Goal: Information Seeking & Learning: Learn about a topic

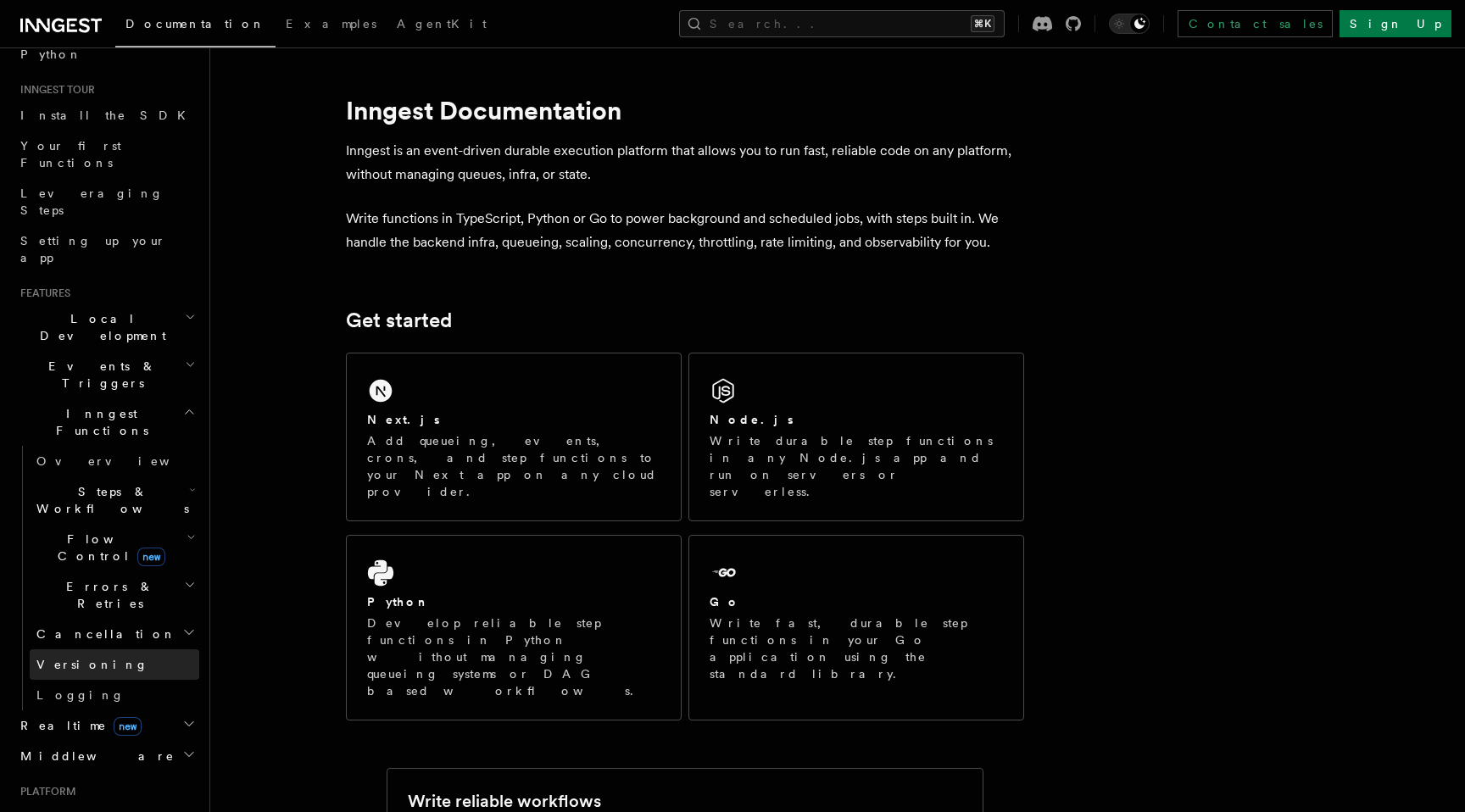
scroll to position [145, 0]
click at [121, 709] on h2 "Realtime new" at bounding box center [106, 724] width 186 height 30
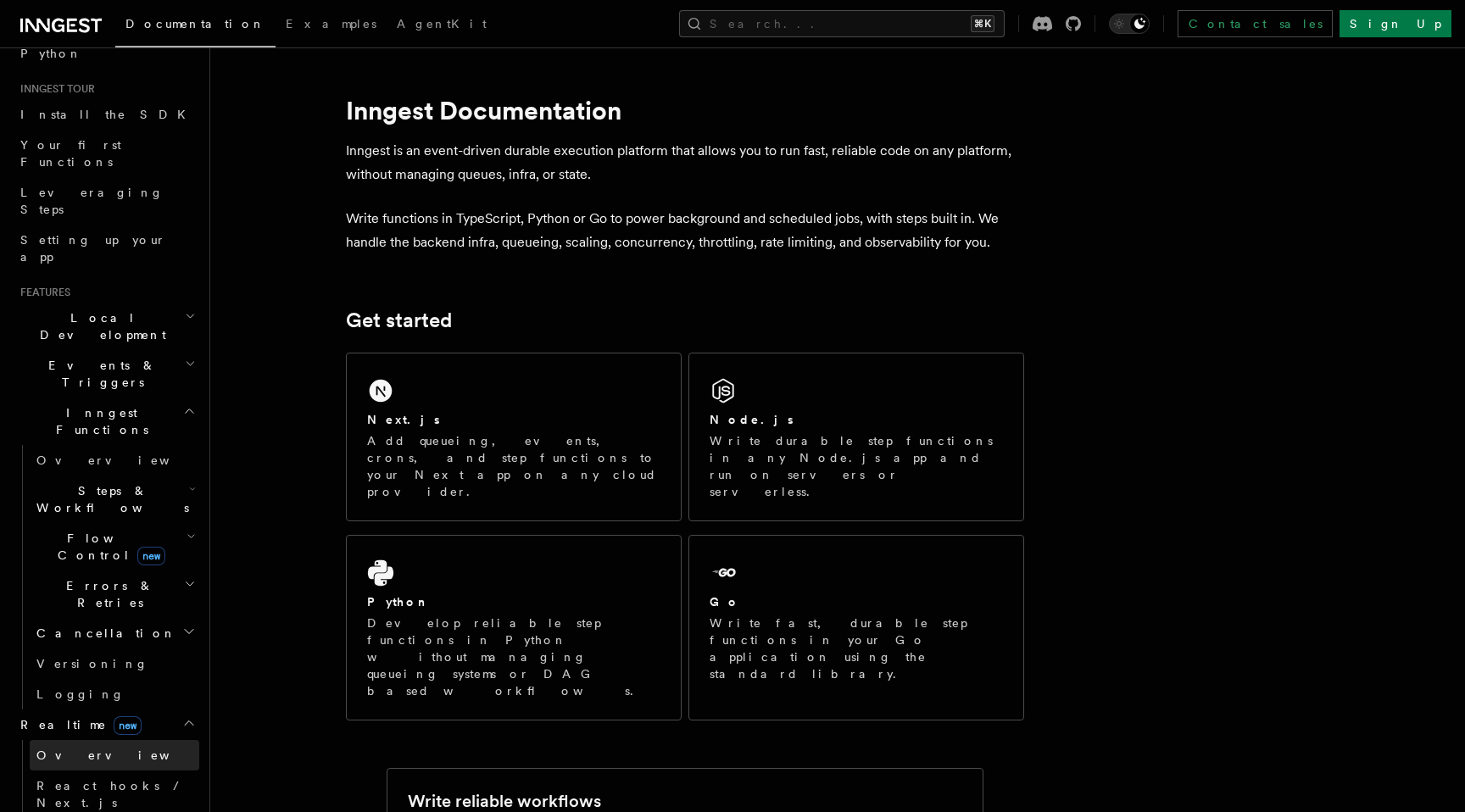
click at [121, 740] on link "Overview" at bounding box center [114, 755] width 169 height 30
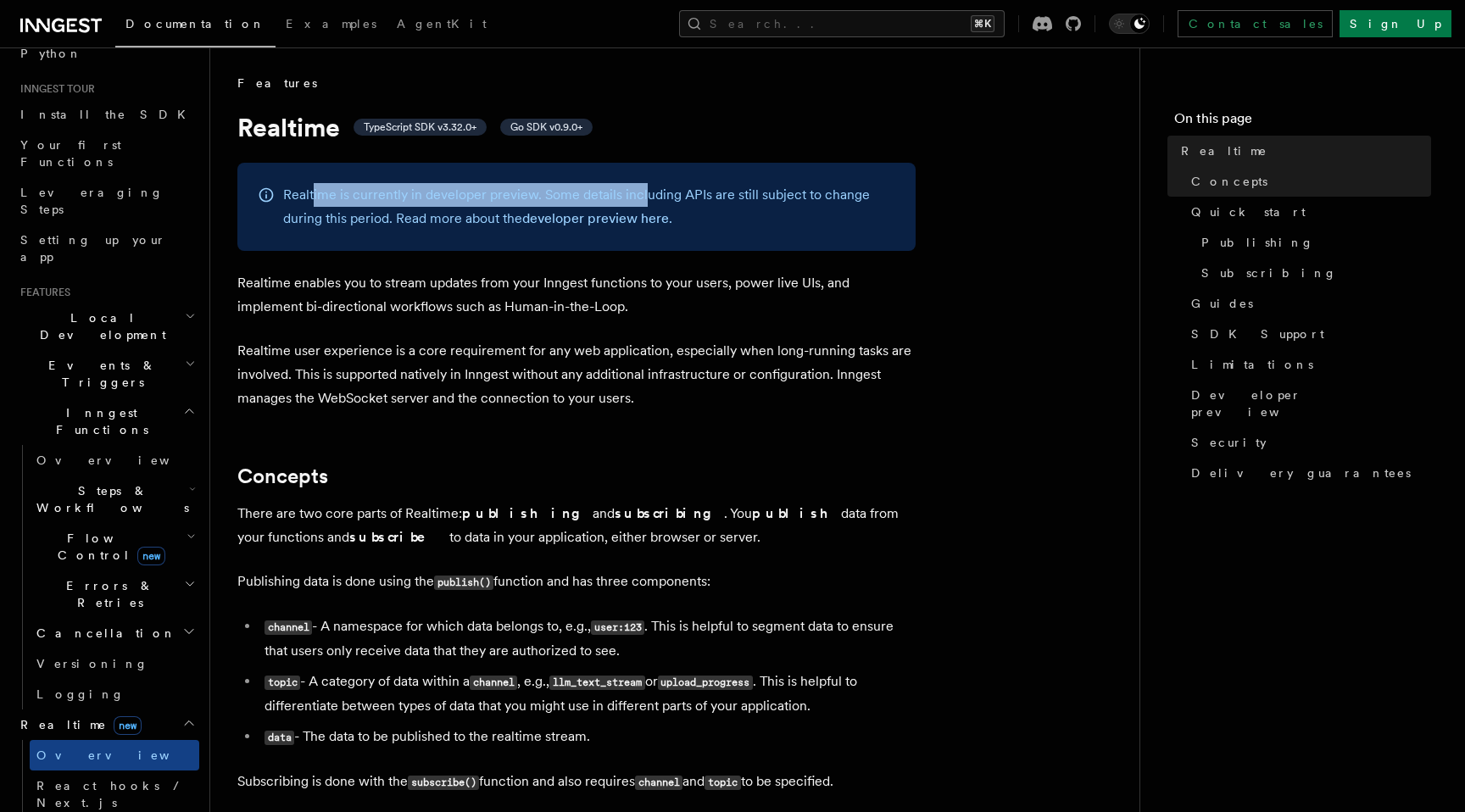
drag, startPoint x: 342, startPoint y: 199, endPoint x: 641, endPoint y: 199, distance: 299.0
click at [641, 199] on p "Realtime is currently in developer preview. Some details including APIs are sti…" at bounding box center [589, 206] width 612 height 48
drag, startPoint x: 373, startPoint y: 191, endPoint x: 555, endPoint y: 191, distance: 182.0
click at [555, 191] on p "Realtime is currently in developer preview. Some details including APIs are sti…" at bounding box center [589, 206] width 612 height 48
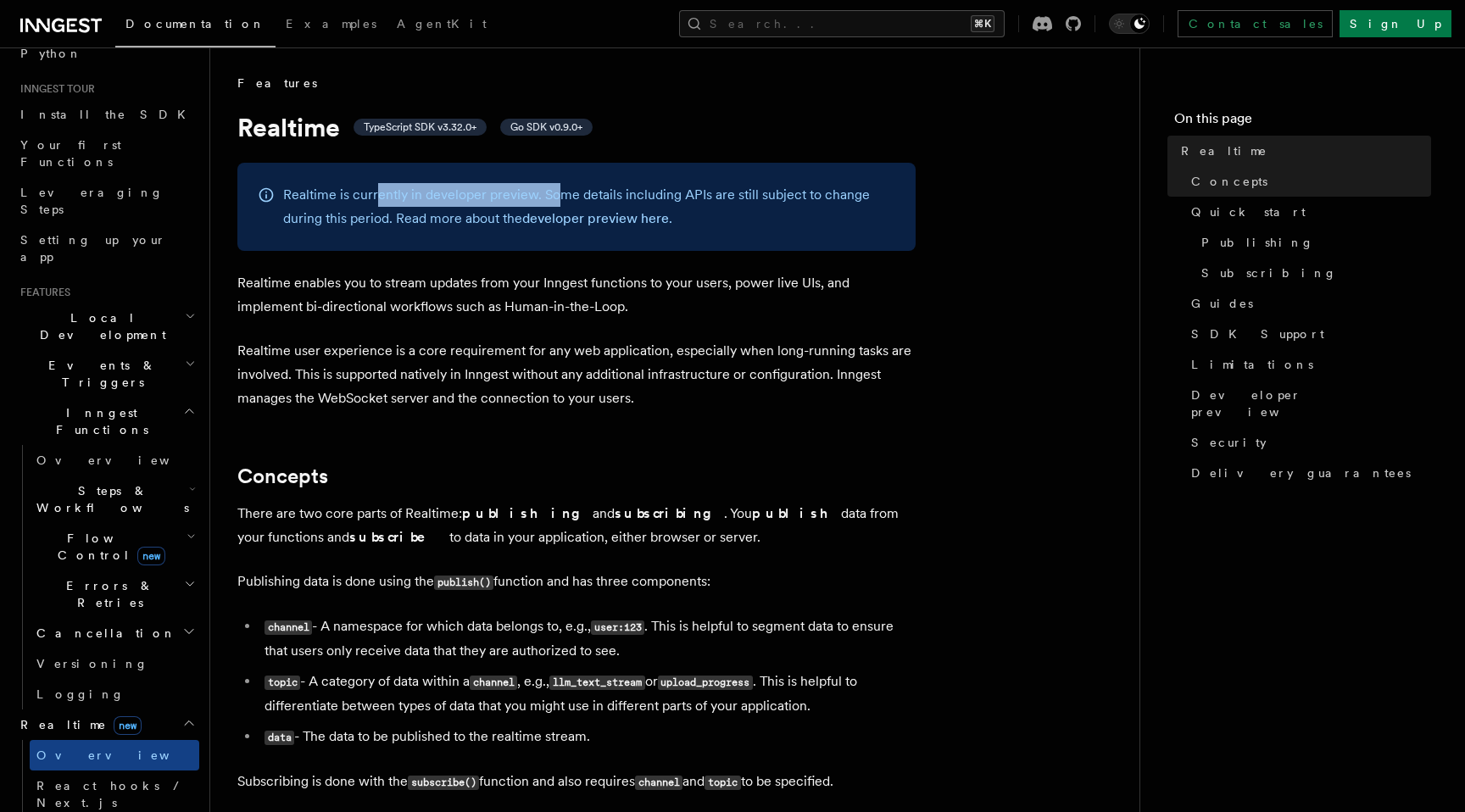
click at [555, 191] on p "Realtime is currently in developer preview. Some details including APIs are sti…" at bounding box center [589, 206] width 612 height 48
drag, startPoint x: 351, startPoint y: 196, endPoint x: 523, endPoint y: 194, distance: 172.0
click at [523, 194] on p "Realtime is currently in developer preview. Some details including APIs are sti…" at bounding box center [589, 206] width 612 height 48
drag, startPoint x: 407, startPoint y: 218, endPoint x: 669, endPoint y: 217, distance: 262.0
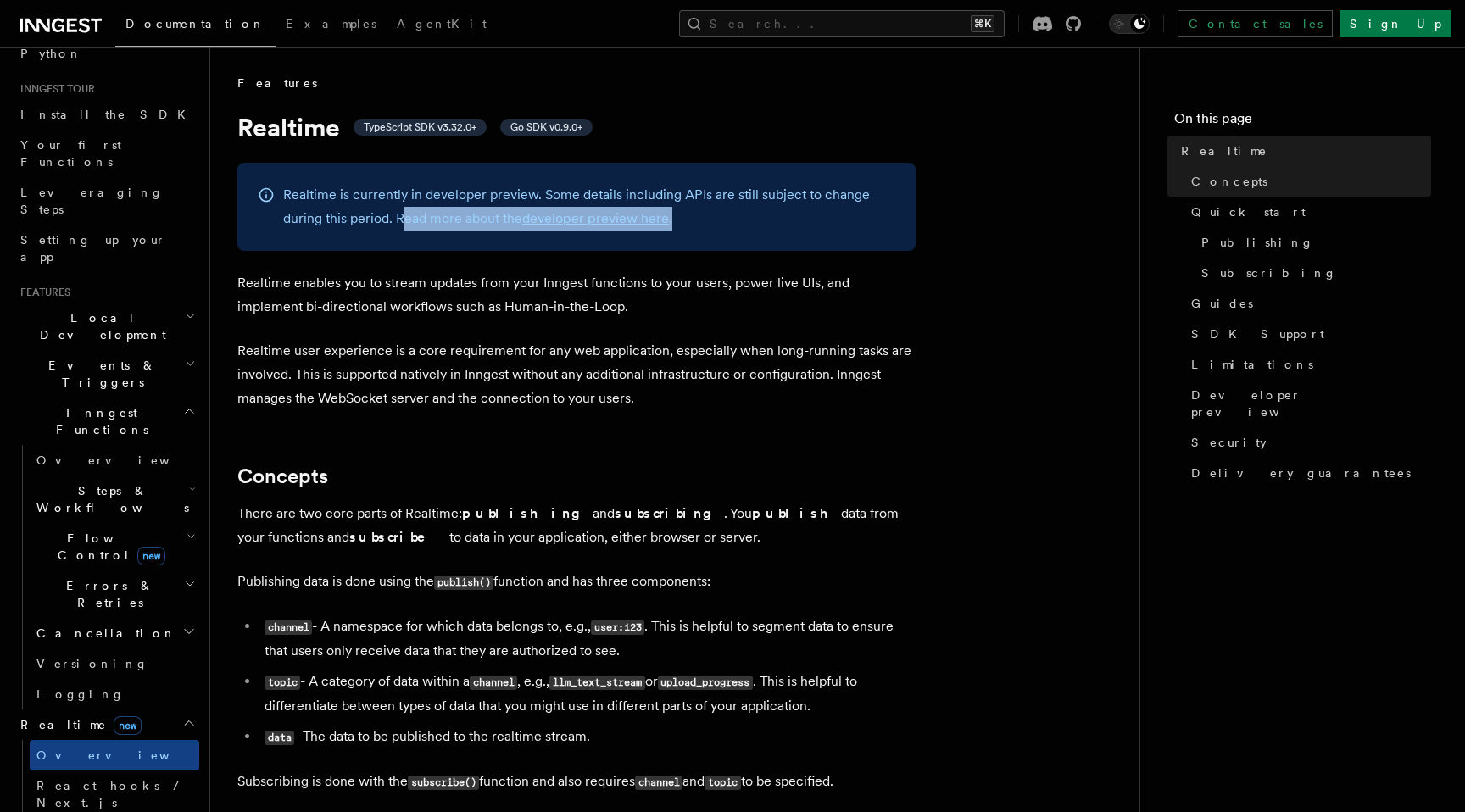
click at [669, 217] on p "Realtime is currently in developer preview. Some details including APIs are sti…" at bounding box center [589, 206] width 612 height 48
click at [633, 220] on link "developer preview here" at bounding box center [596, 218] width 147 height 16
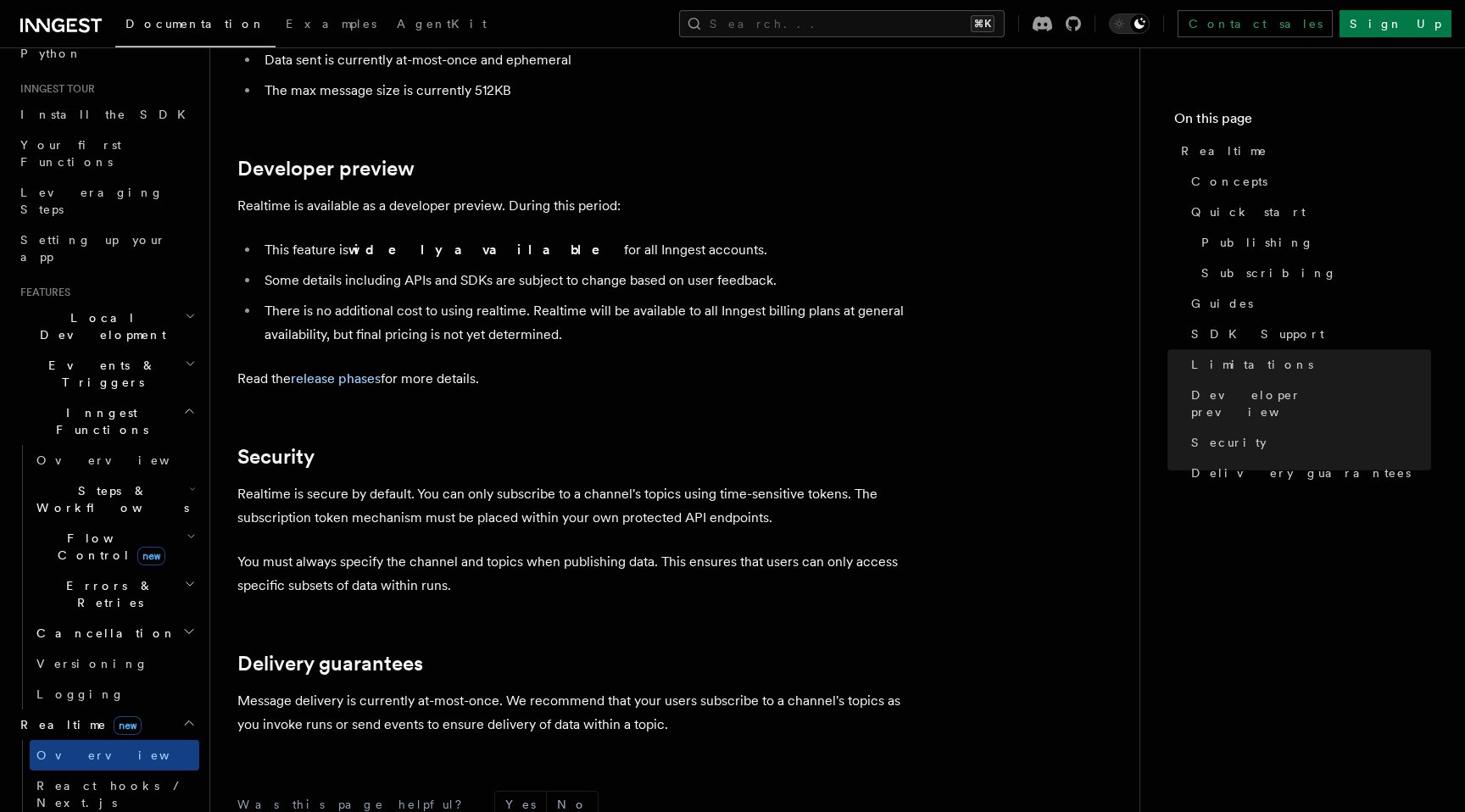
scroll to position [4509, 0]
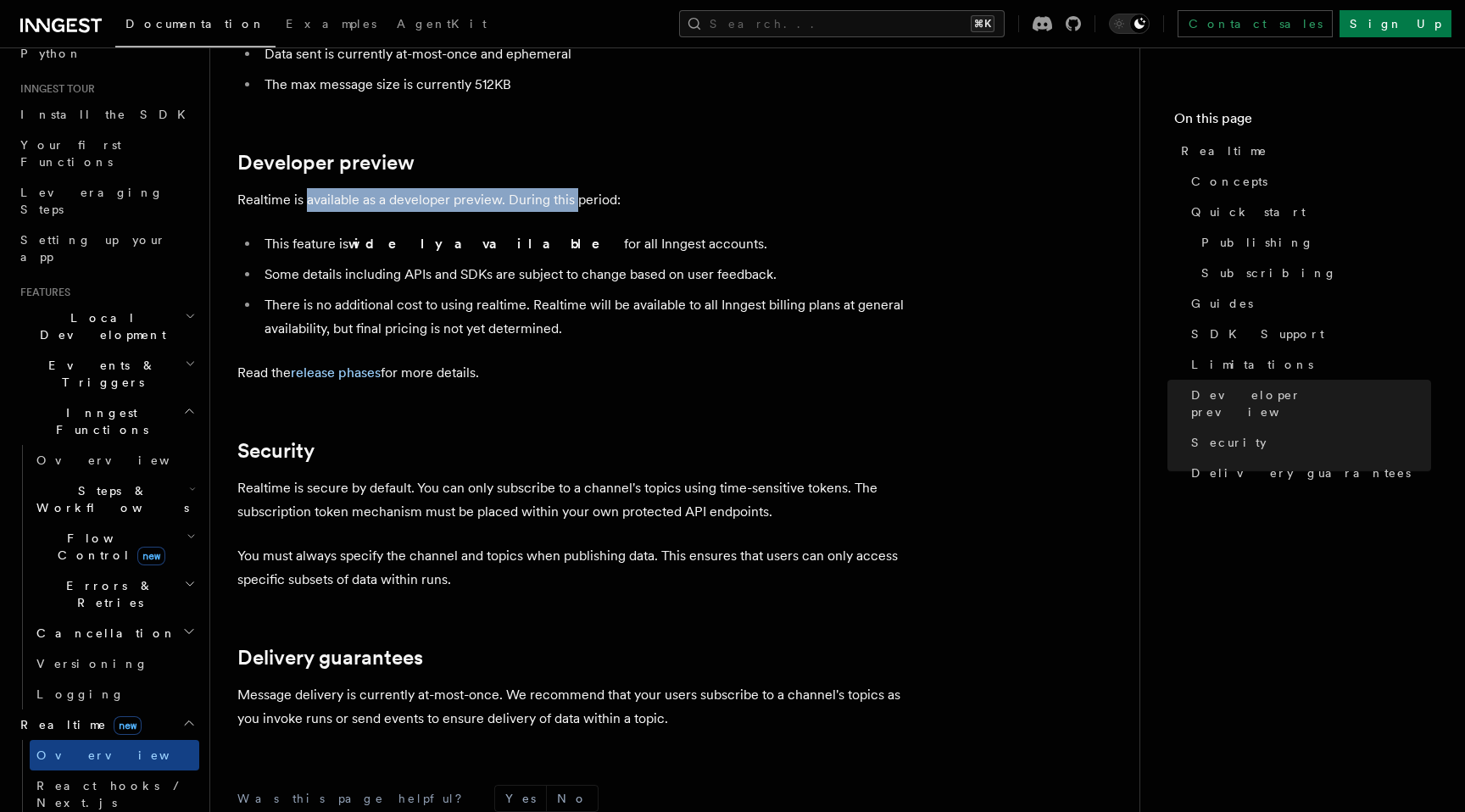
drag, startPoint x: 304, startPoint y: 135, endPoint x: 576, endPoint y: 135, distance: 272.0
click at [576, 188] on p "Realtime is available as a developer preview. During this period:" at bounding box center [576, 200] width 678 height 23
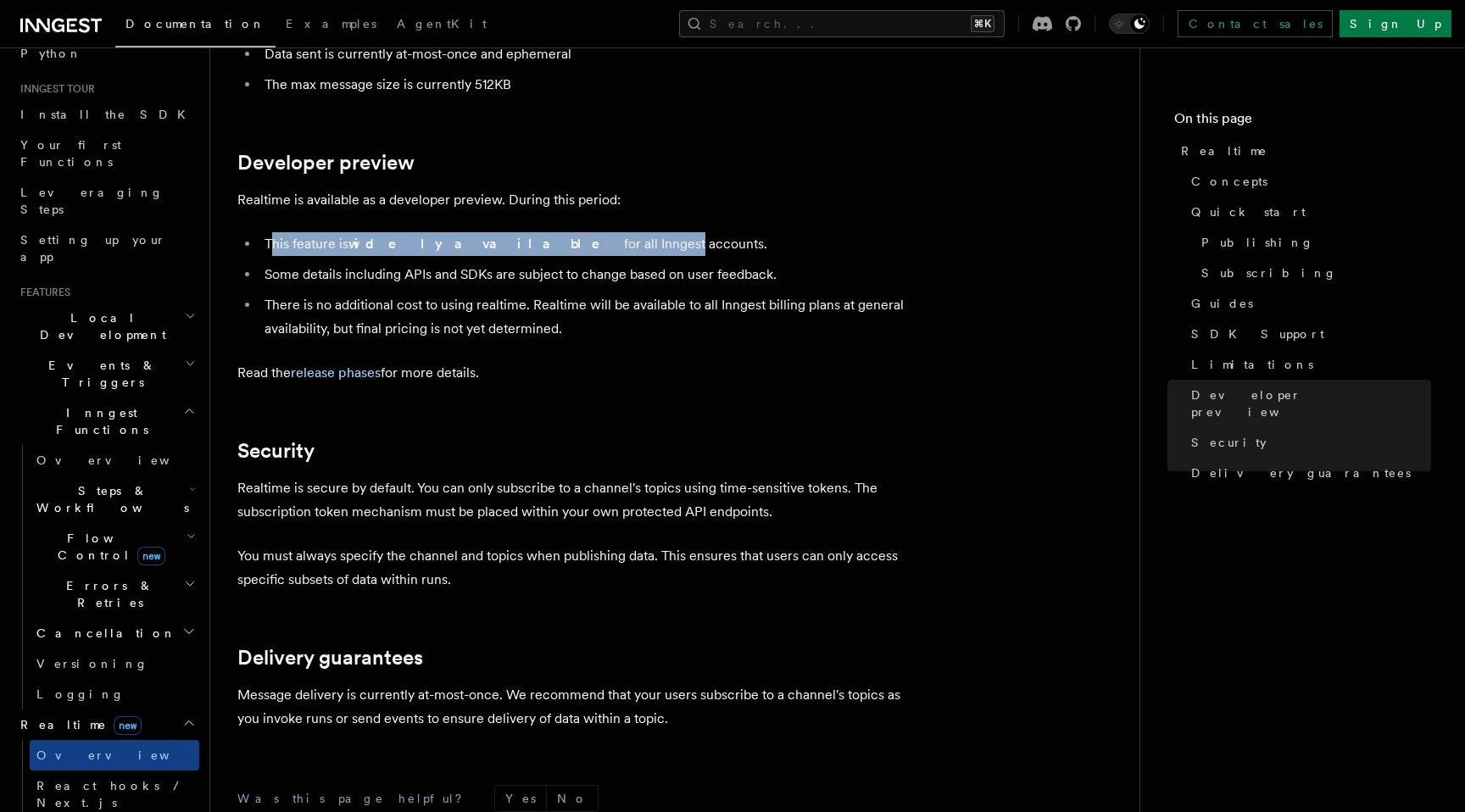
drag, startPoint x: 274, startPoint y: 175, endPoint x: 528, endPoint y: 174, distance: 254.0
click at [528, 232] on li "This feature is widely available for all Inngest accounts." at bounding box center [587, 244] width 656 height 23
drag, startPoint x: 453, startPoint y: 174, endPoint x: 598, endPoint y: 174, distance: 145.0
click at [598, 232] on li "This feature is widely available for all Inngest accounts." at bounding box center [587, 244] width 656 height 23
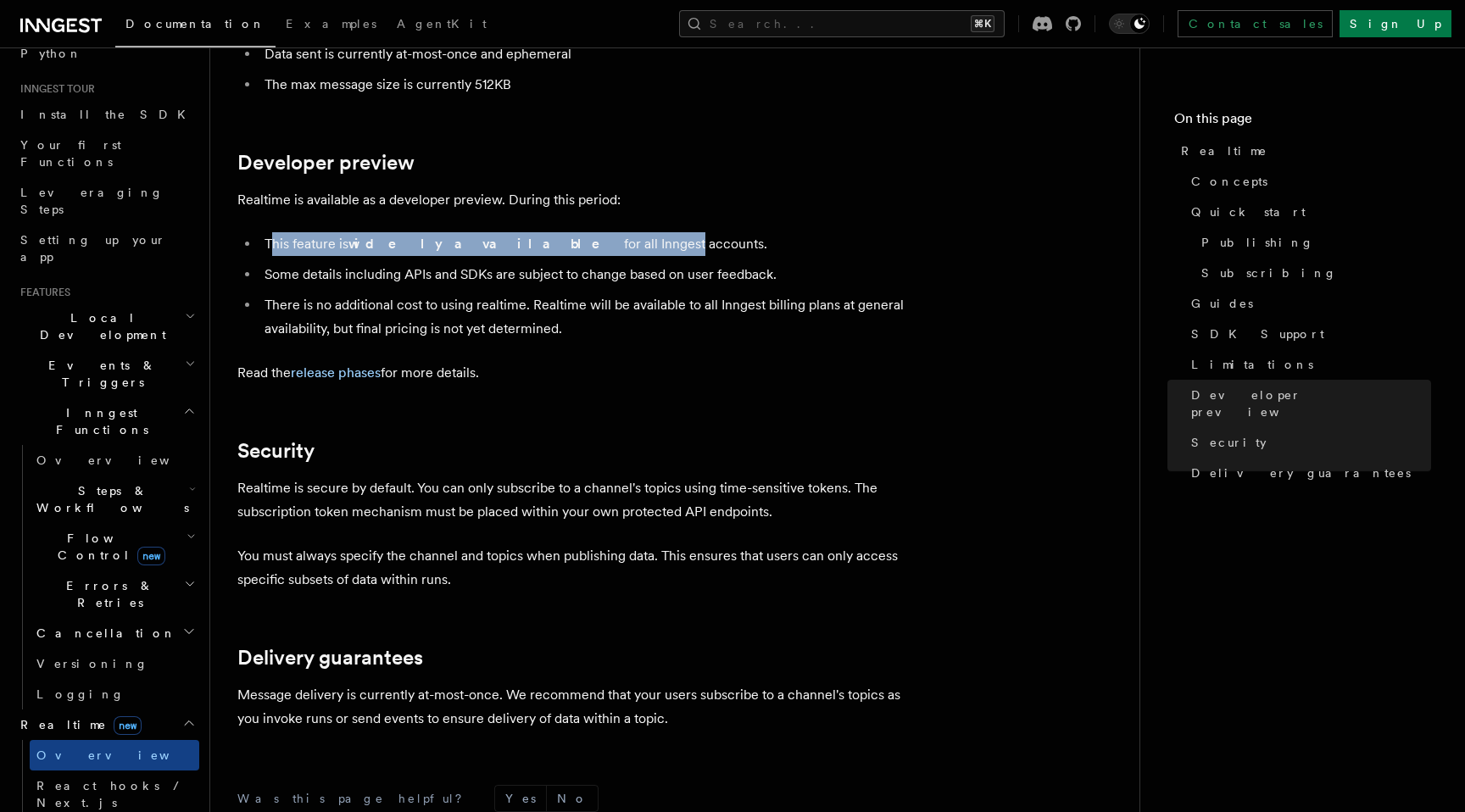
click at [598, 232] on li "This feature is widely available for all Inngest accounts." at bounding box center [587, 244] width 656 height 23
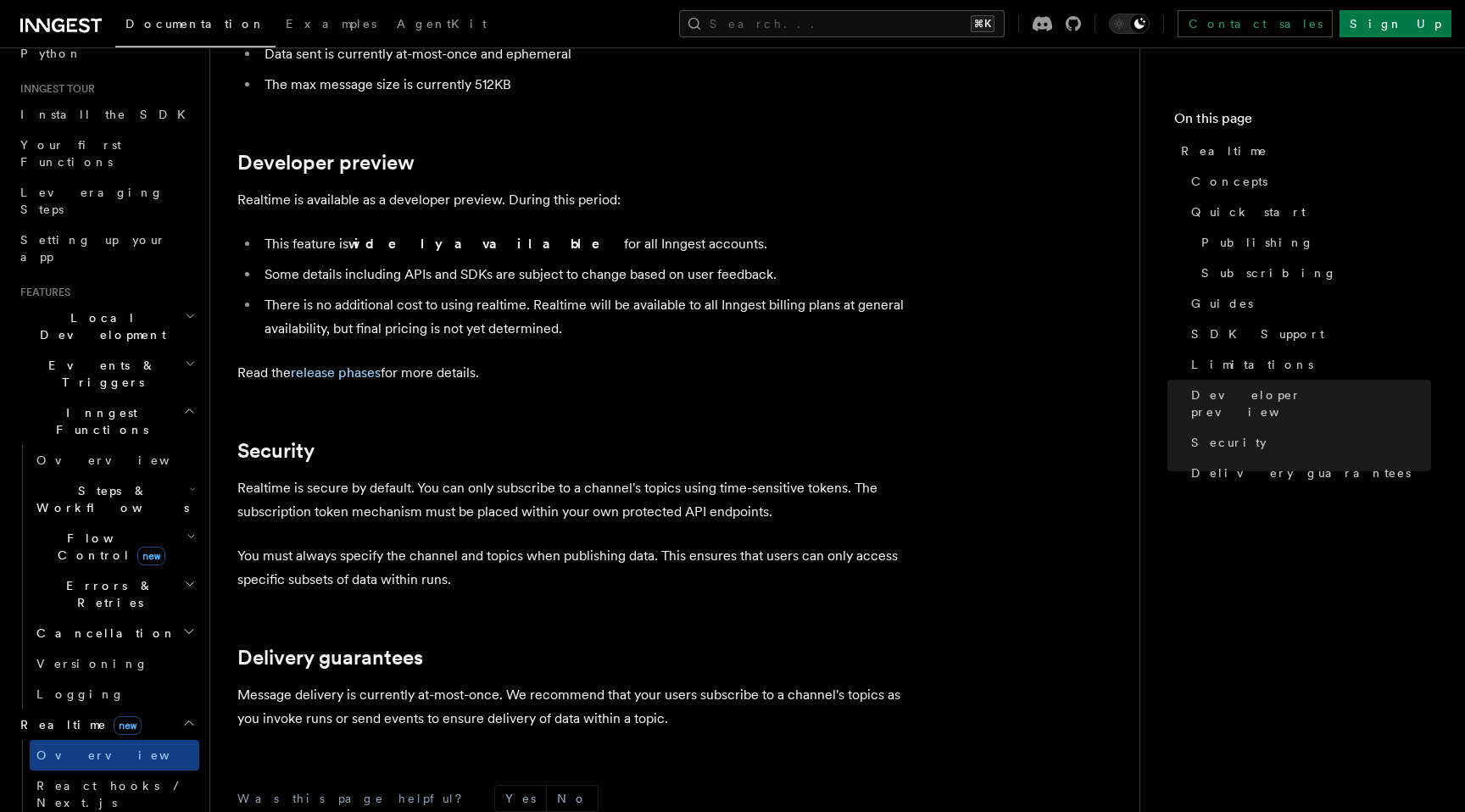
drag, startPoint x: 268, startPoint y: 202, endPoint x: 435, endPoint y: 202, distance: 167.0
click at [435, 263] on li "Some details including APIs and SDKs are subject to change based on user feedba…" at bounding box center [587, 274] width 656 height 23
drag, startPoint x: 342, startPoint y: 206, endPoint x: 516, endPoint y: 206, distance: 174.0
click at [516, 263] on li "Some details including APIs and SDKs are subject to change based on user feedba…" at bounding box center [587, 274] width 656 height 23
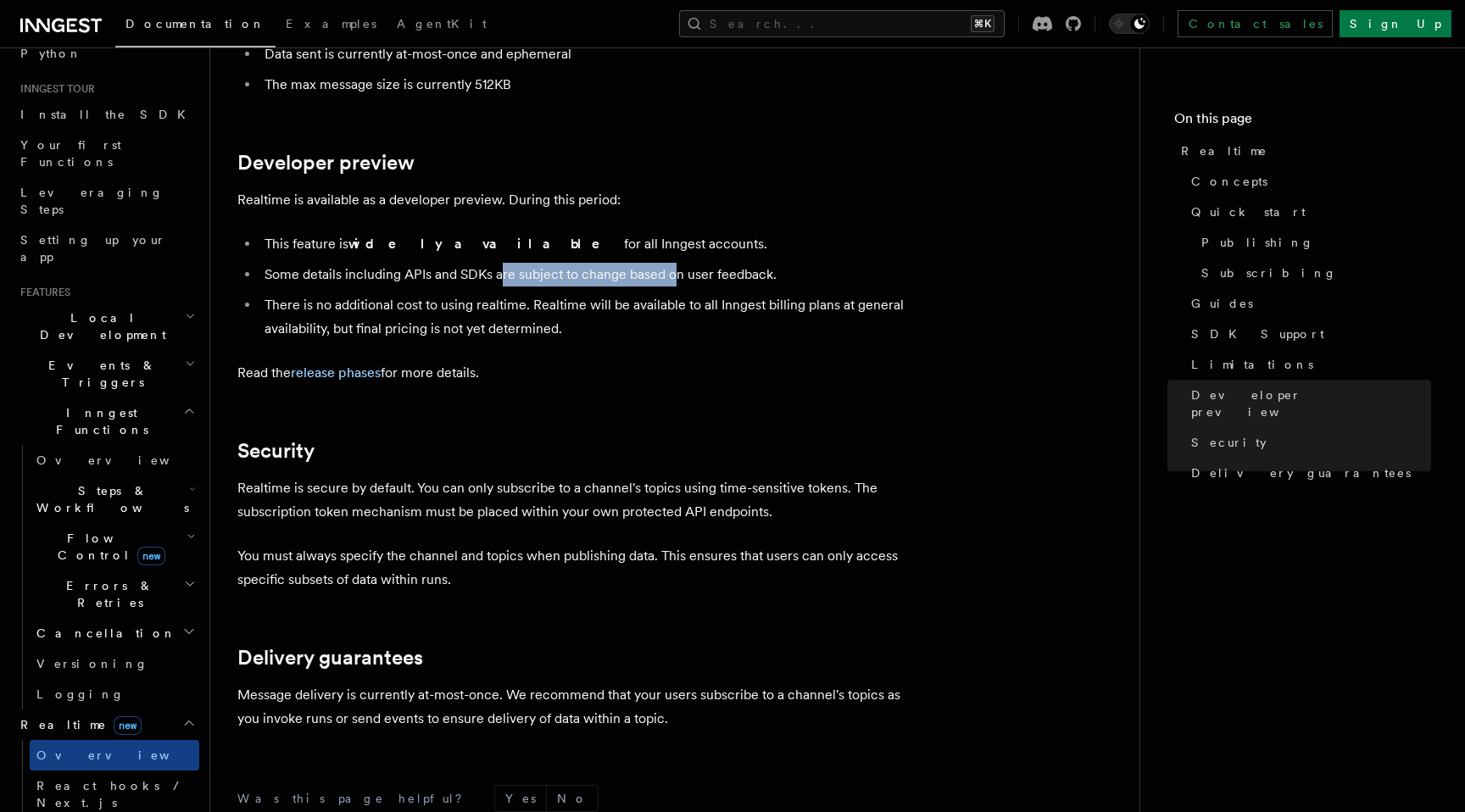
drag, startPoint x: 500, startPoint y: 206, endPoint x: 677, endPoint y: 206, distance: 177.0
click at [677, 263] on li "Some details including APIs and SDKs are subject to change based on user feedba…" at bounding box center [587, 274] width 656 height 23
drag, startPoint x: 276, startPoint y: 236, endPoint x: 510, endPoint y: 235, distance: 234.0
click at [510, 294] on li "There is no additional cost to using realtime. Realtime will be available to al…" at bounding box center [587, 317] width 656 height 48
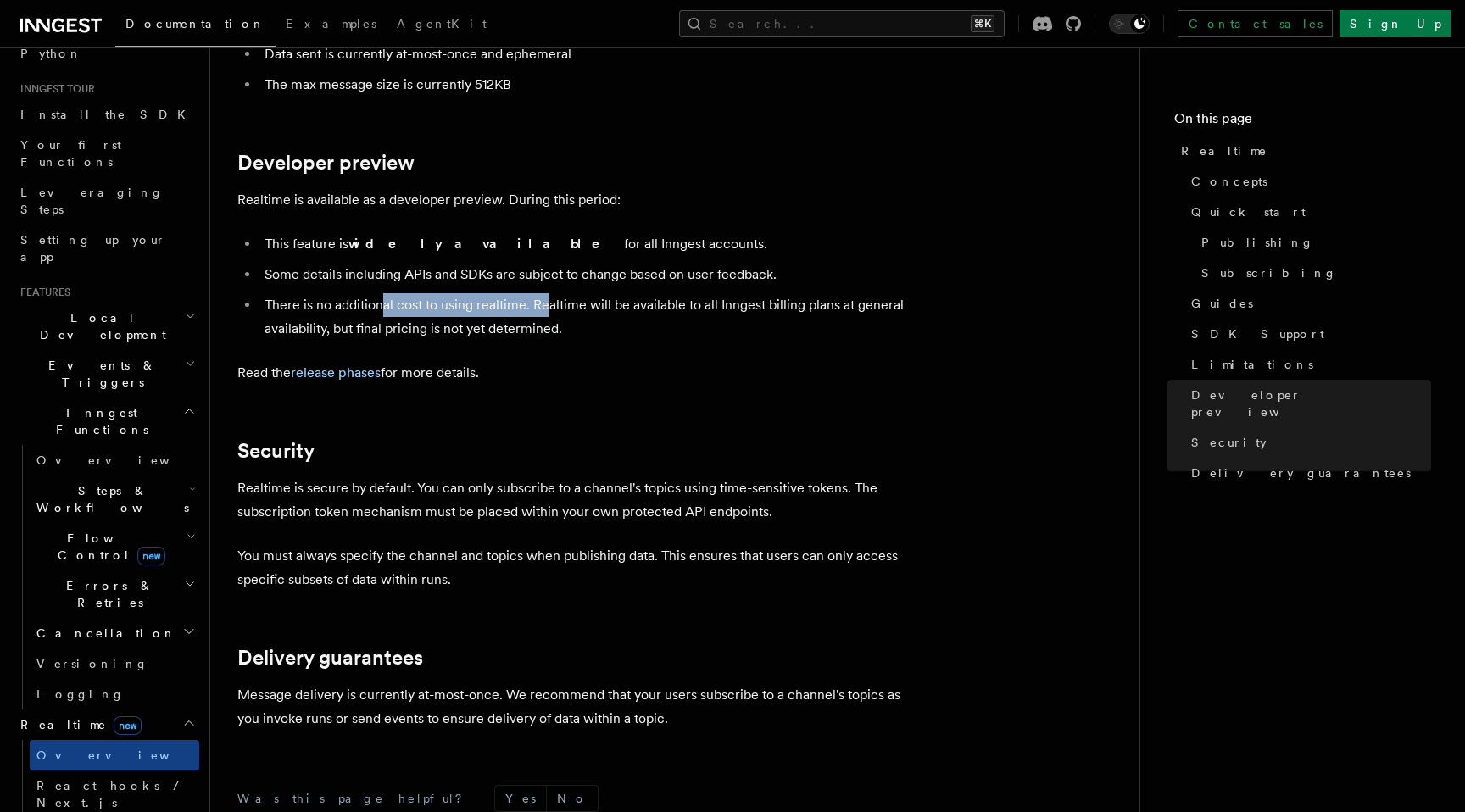
drag, startPoint x: 379, startPoint y: 237, endPoint x: 548, endPoint y: 236, distance: 169.0
click at [548, 294] on li "There is no additional cost to using realtime. Realtime will be available to al…" at bounding box center [587, 317] width 656 height 48
drag, startPoint x: 437, startPoint y: 231, endPoint x: 503, endPoint y: 231, distance: 66.0
click at [503, 294] on li "There is no additional cost to using realtime. Realtime will be available to al…" at bounding box center [587, 317] width 656 height 48
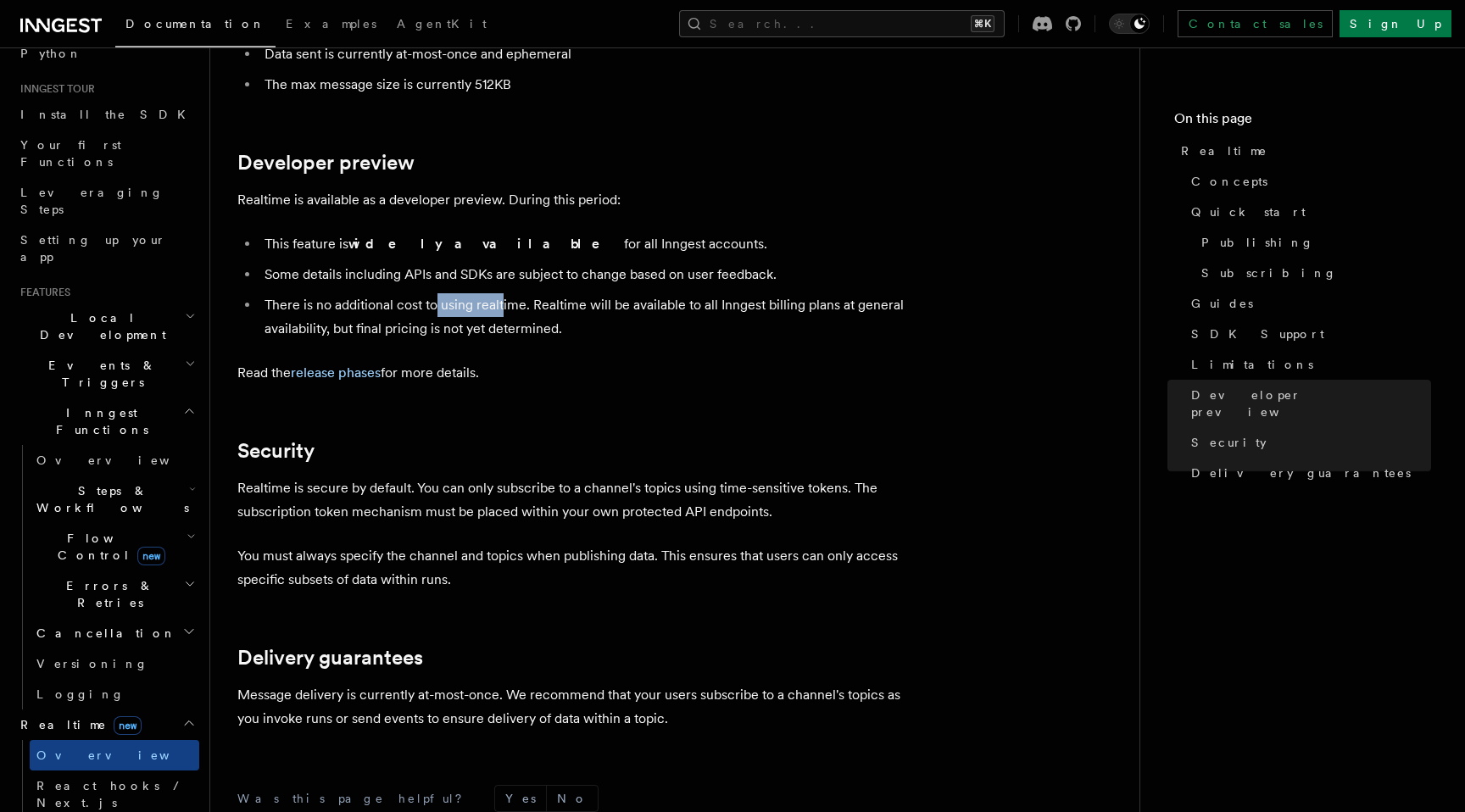
click at [503, 294] on li "There is no additional cost to using realtime. Realtime will be available to al…" at bounding box center [587, 317] width 656 height 48
drag, startPoint x: 536, startPoint y: 234, endPoint x: 729, endPoint y: 234, distance: 193.0
click at [729, 294] on li "There is no additional cost to using realtime. Realtime will be available to al…" at bounding box center [587, 317] width 656 height 48
drag, startPoint x: 619, startPoint y: 238, endPoint x: 810, endPoint y: 237, distance: 191.0
click at [811, 294] on li "There is no additional cost to using realtime. Realtime will be available to al…" at bounding box center [587, 317] width 656 height 48
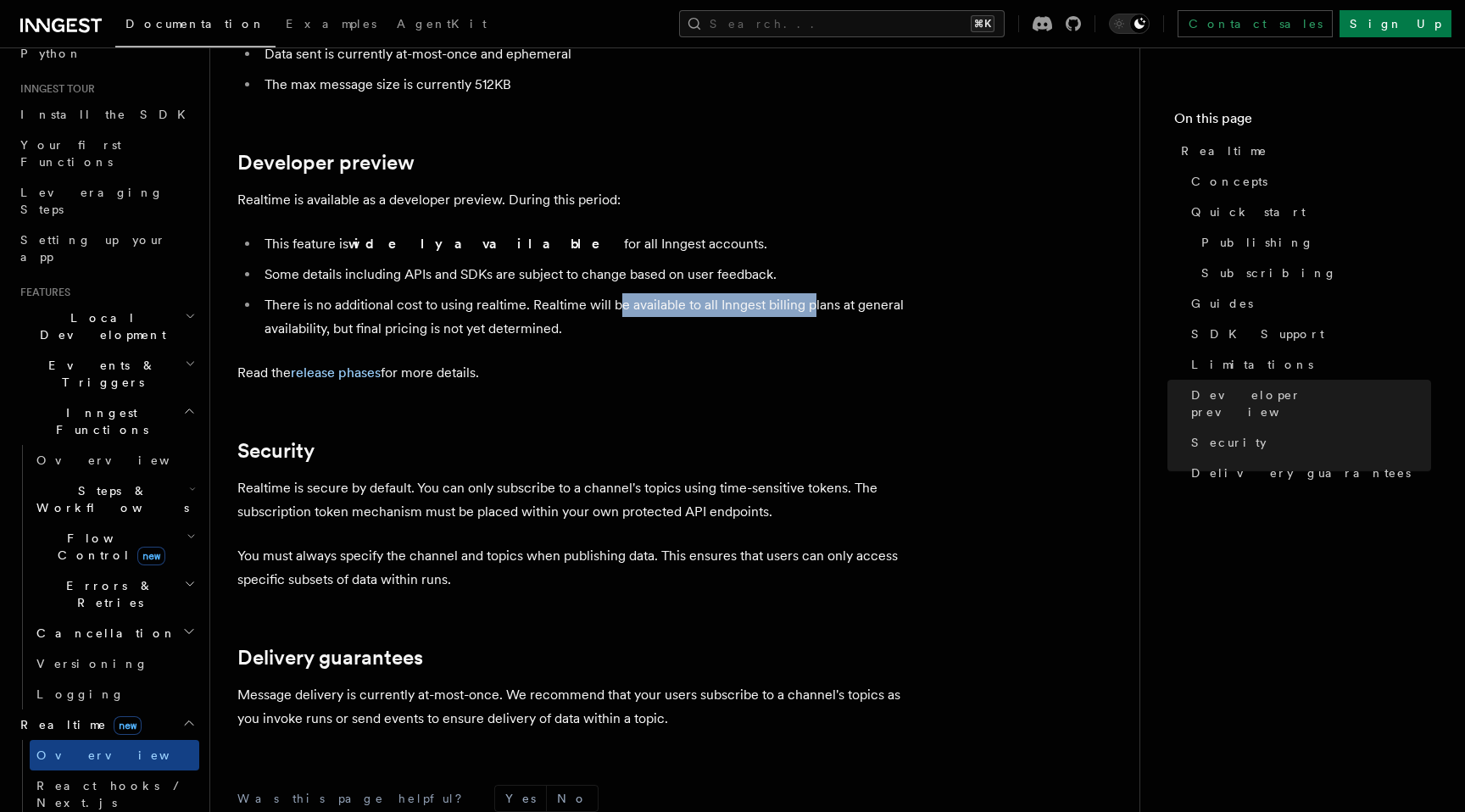
click at [810, 294] on li "There is no additional cost to using realtime. Realtime will be available to al…" at bounding box center [587, 317] width 656 height 48
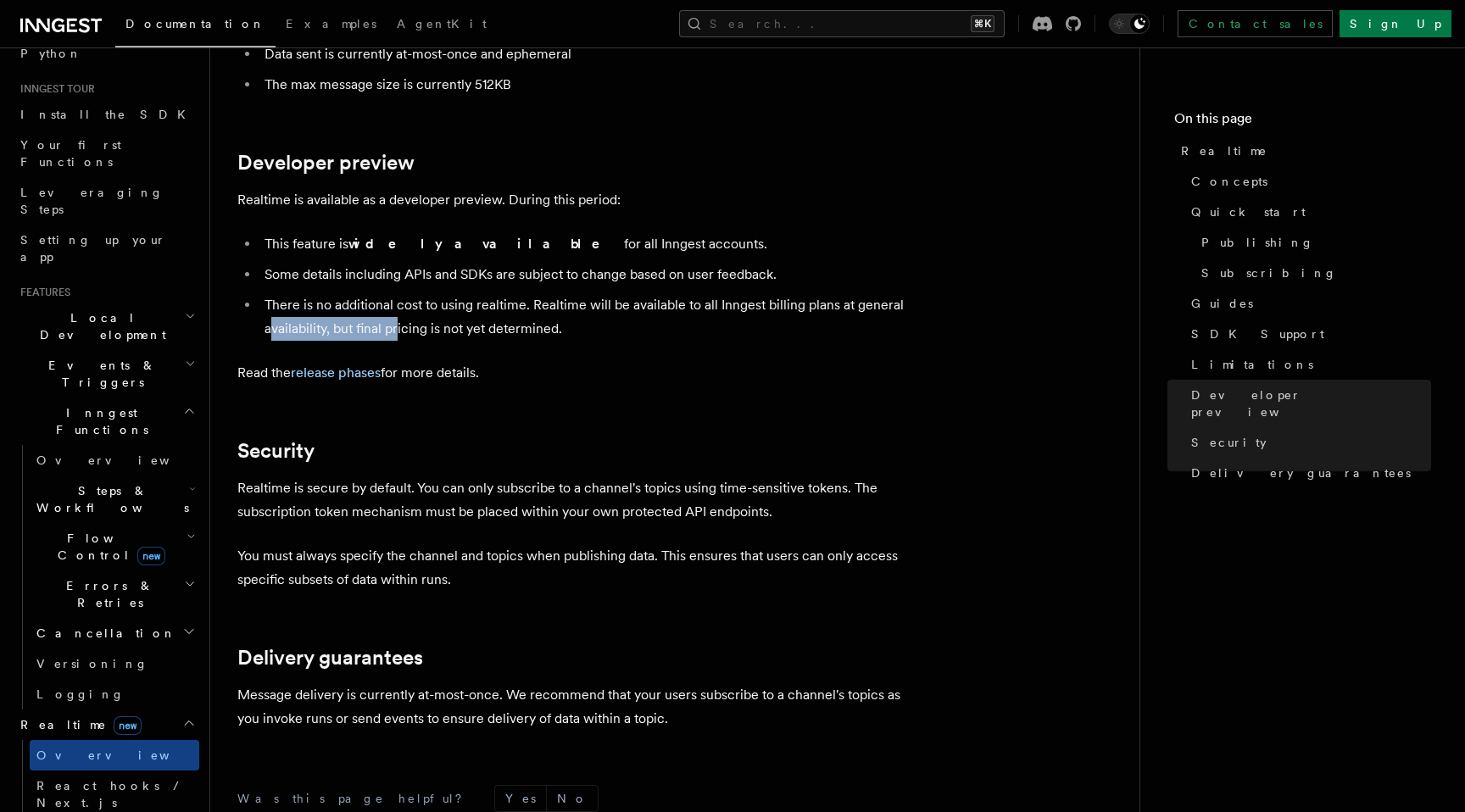
drag, startPoint x: 270, startPoint y: 258, endPoint x: 409, endPoint y: 258, distance: 139.0
click at [409, 294] on li "There is no additional cost to using realtime. Realtime will be available to al…" at bounding box center [587, 317] width 656 height 48
click at [360, 294] on li "There is no additional cost to using realtime. Realtime will be available to al…" at bounding box center [587, 317] width 656 height 48
drag, startPoint x: 336, startPoint y: 259, endPoint x: 560, endPoint y: 258, distance: 224.0
click at [560, 294] on li "There is no additional cost to using realtime. Realtime will be available to al…" at bounding box center [587, 317] width 656 height 48
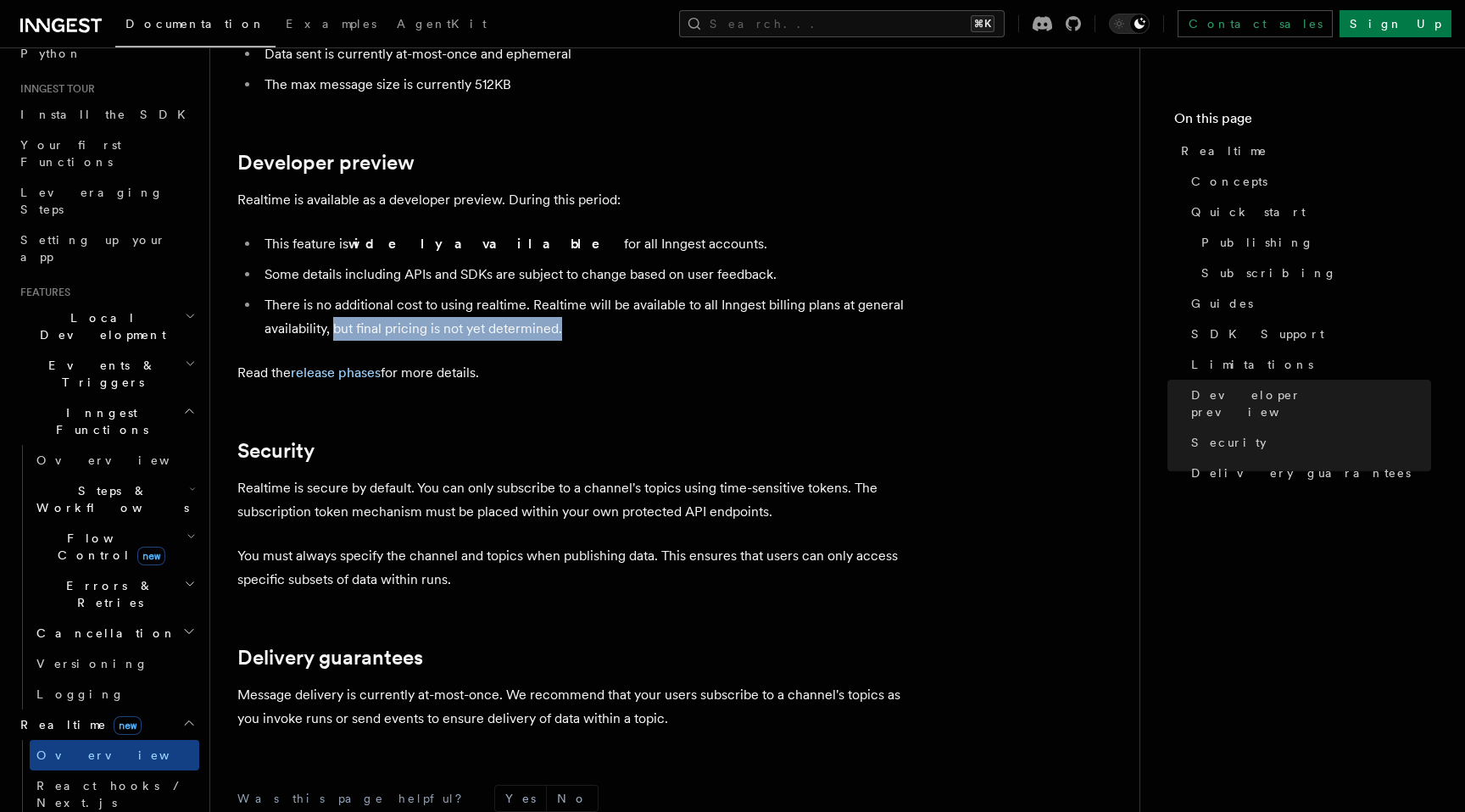
click at [560, 294] on li "There is no additional cost to using realtime. Realtime will be available to al…" at bounding box center [587, 317] width 656 height 48
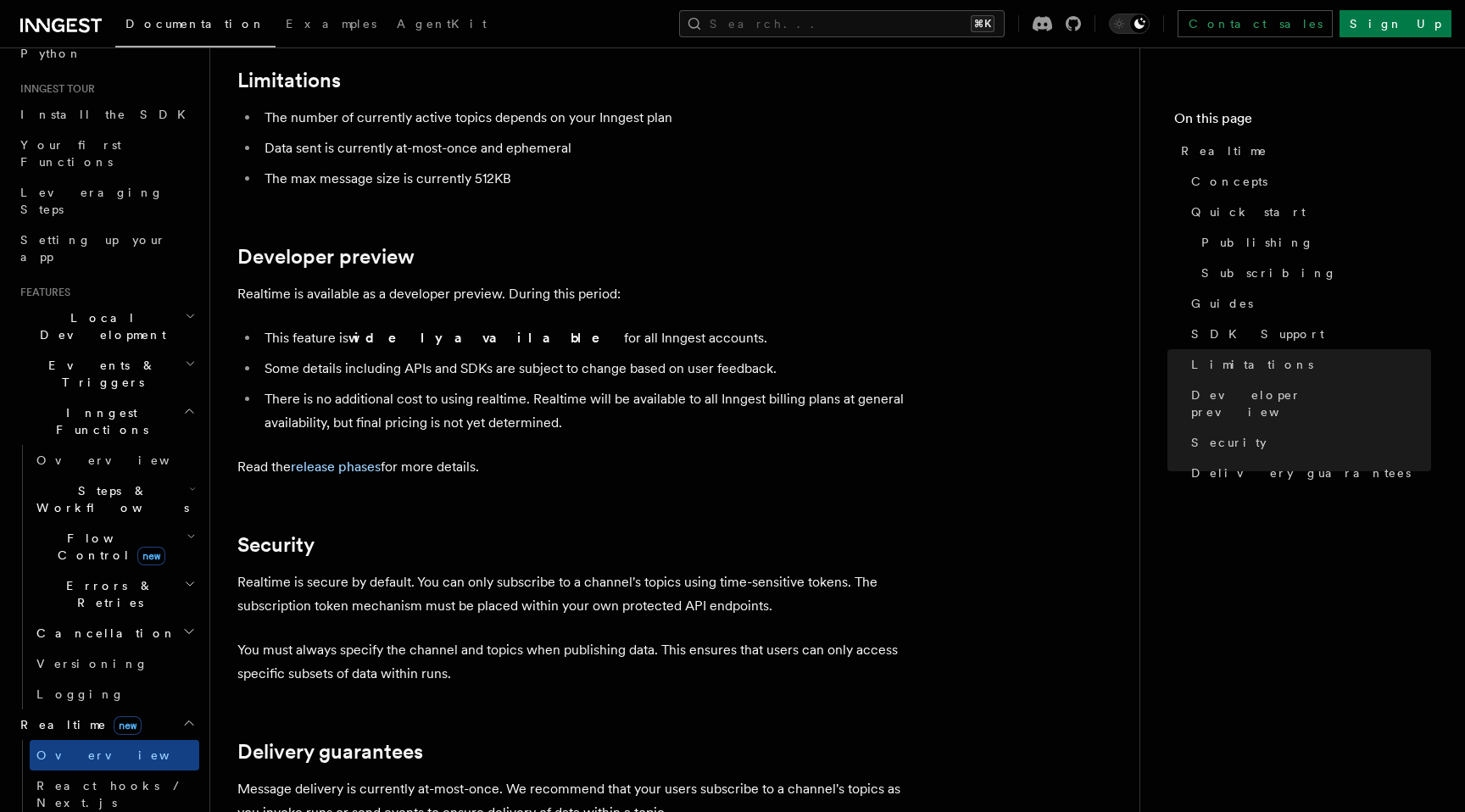
scroll to position [4412, 0]
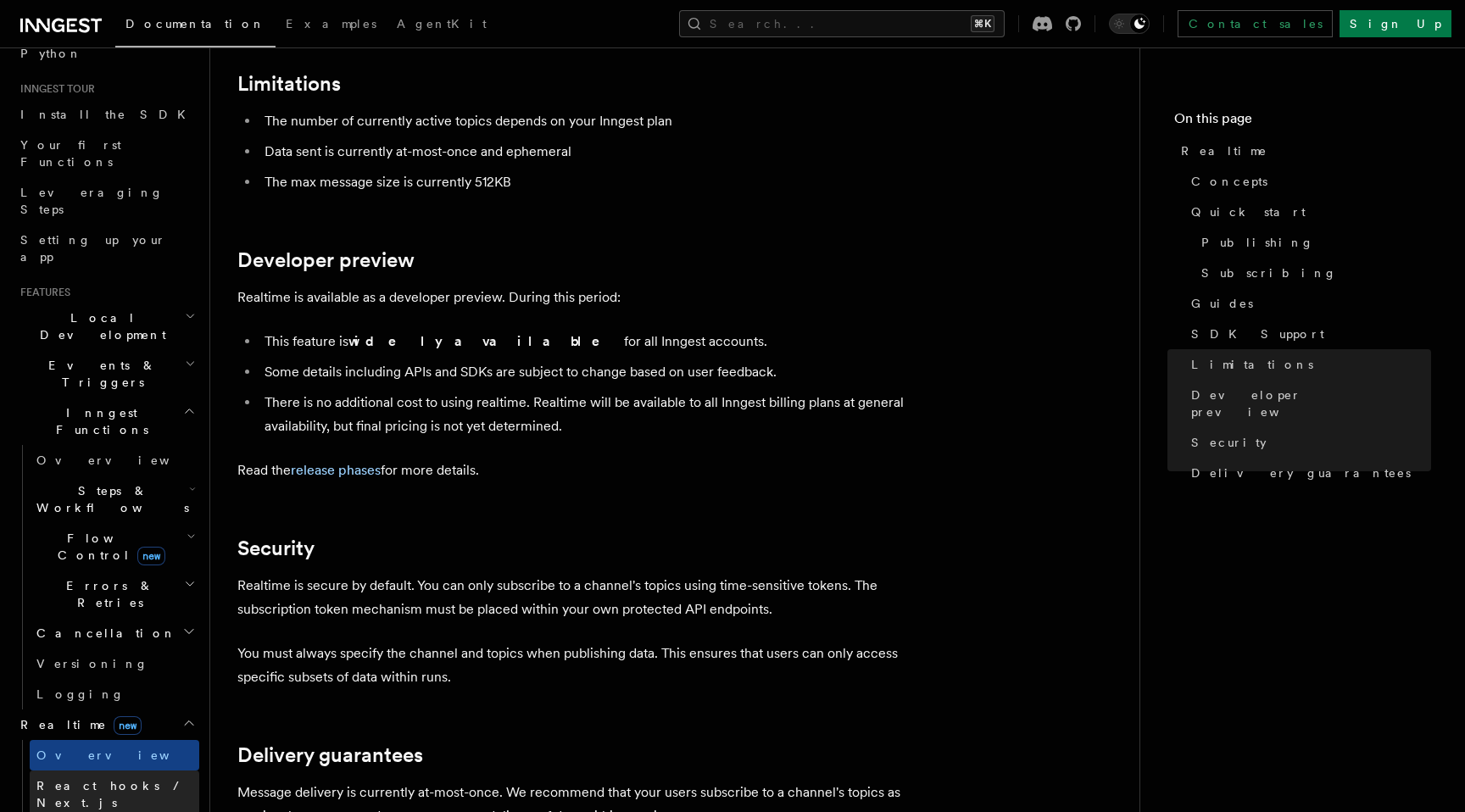
click at [90, 771] on link "React hooks / Next.js" at bounding box center [114, 794] width 169 height 48
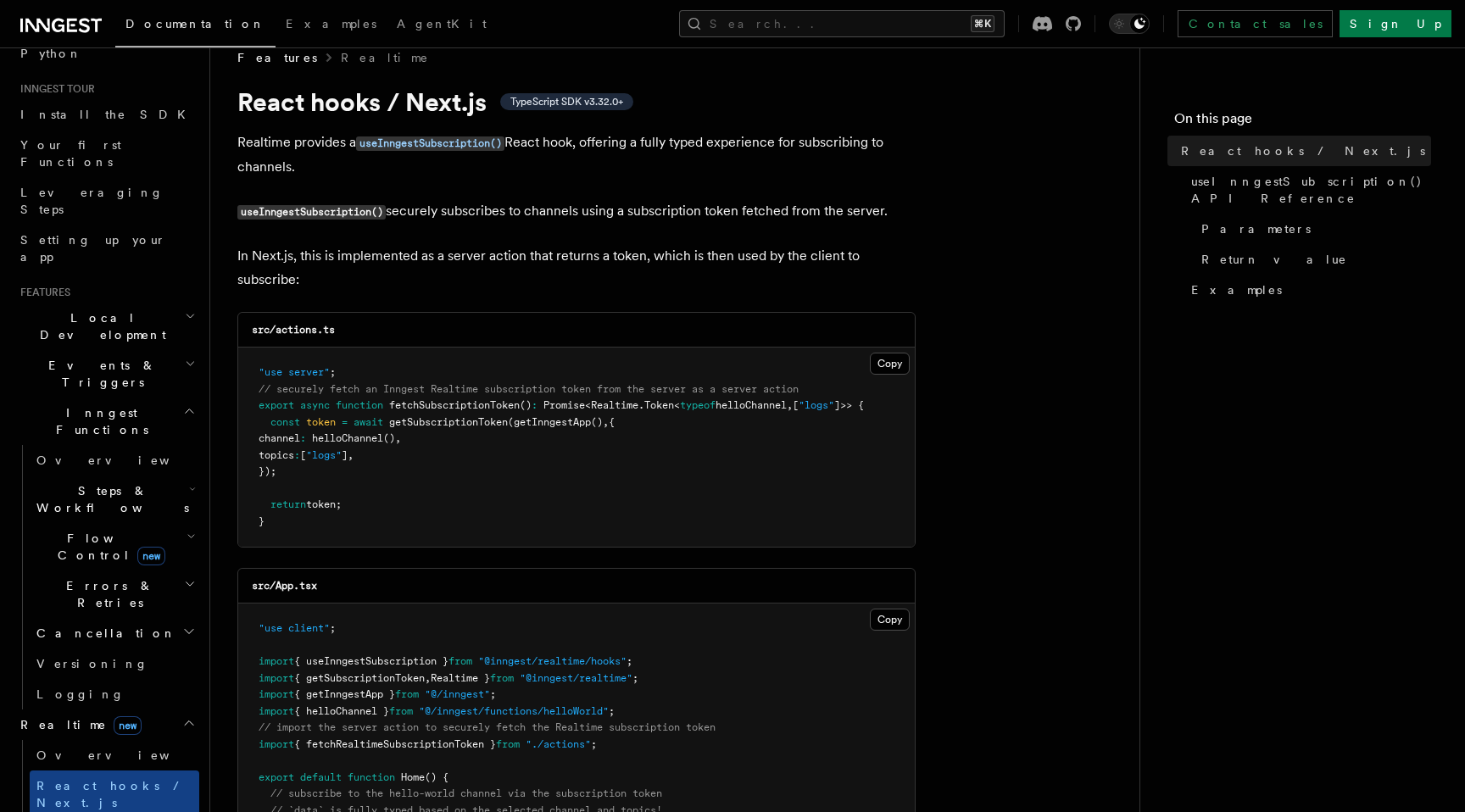
scroll to position [39, 0]
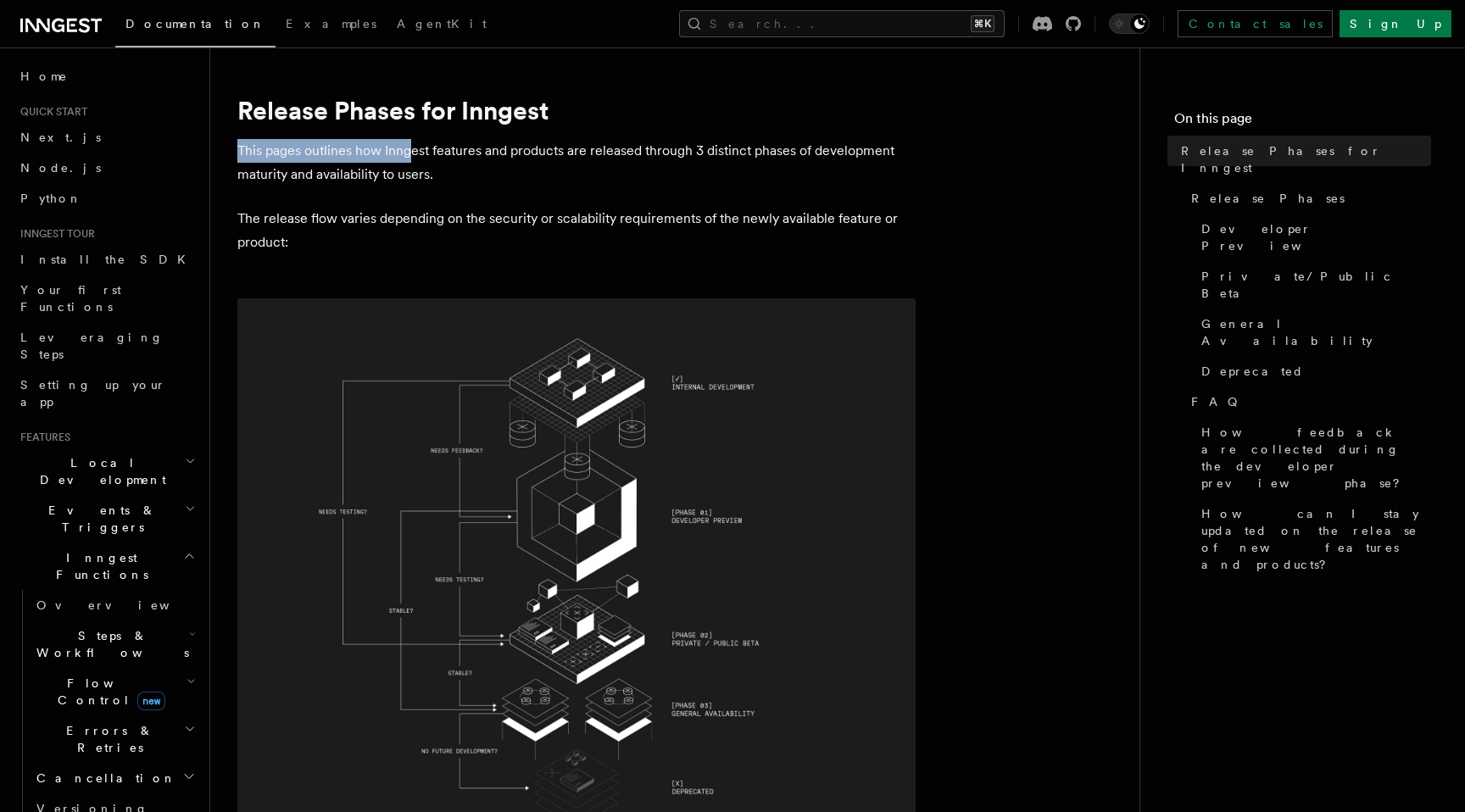
drag, startPoint x: 241, startPoint y: 151, endPoint x: 412, endPoint y: 154, distance: 171.0
click at [412, 155] on p "This pages outlines how Inngest features and products are released through 3 di…" at bounding box center [576, 162] width 678 height 48
click at [412, 154] on p "This pages outlines how Inngest features and products are released through 3 di…" at bounding box center [576, 162] width 678 height 48
drag, startPoint x: 320, startPoint y: 153, endPoint x: 587, endPoint y: 157, distance: 267.0
click at [587, 156] on p "This pages outlines how Inngest features and products are released through 3 di…" at bounding box center [576, 162] width 678 height 48
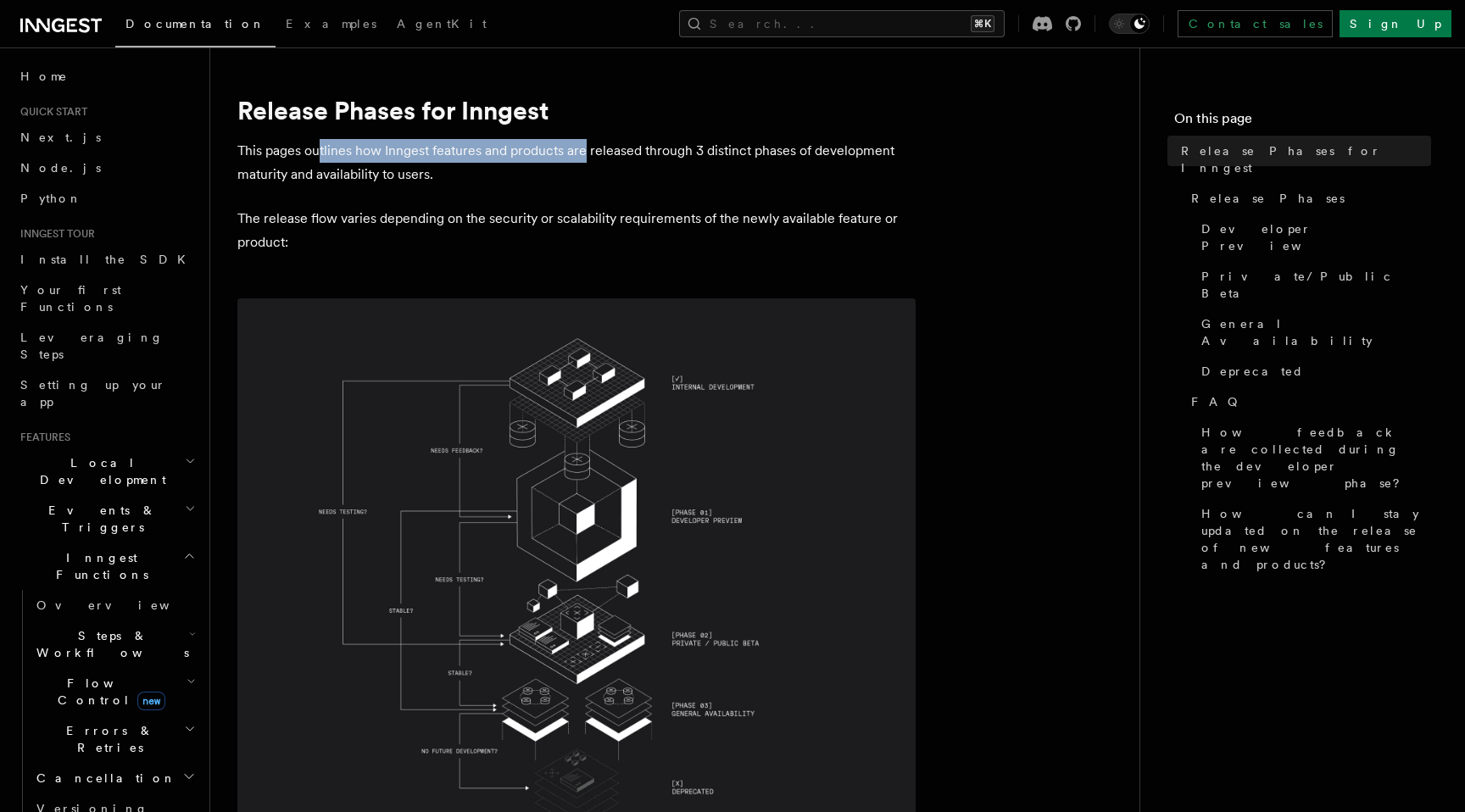
click at [587, 157] on p "This pages outlines how Inngest features and products are released through 3 di…" at bounding box center [576, 162] width 678 height 48
drag, startPoint x: 492, startPoint y: 150, endPoint x: 699, endPoint y: 151, distance: 207.0
click at [698, 150] on p "This pages outlines how Inngest features and products are released through 3 di…" at bounding box center [576, 162] width 678 height 48
click at [699, 151] on p "This pages outlines how Inngest features and products are released through 3 di…" at bounding box center [576, 162] width 678 height 48
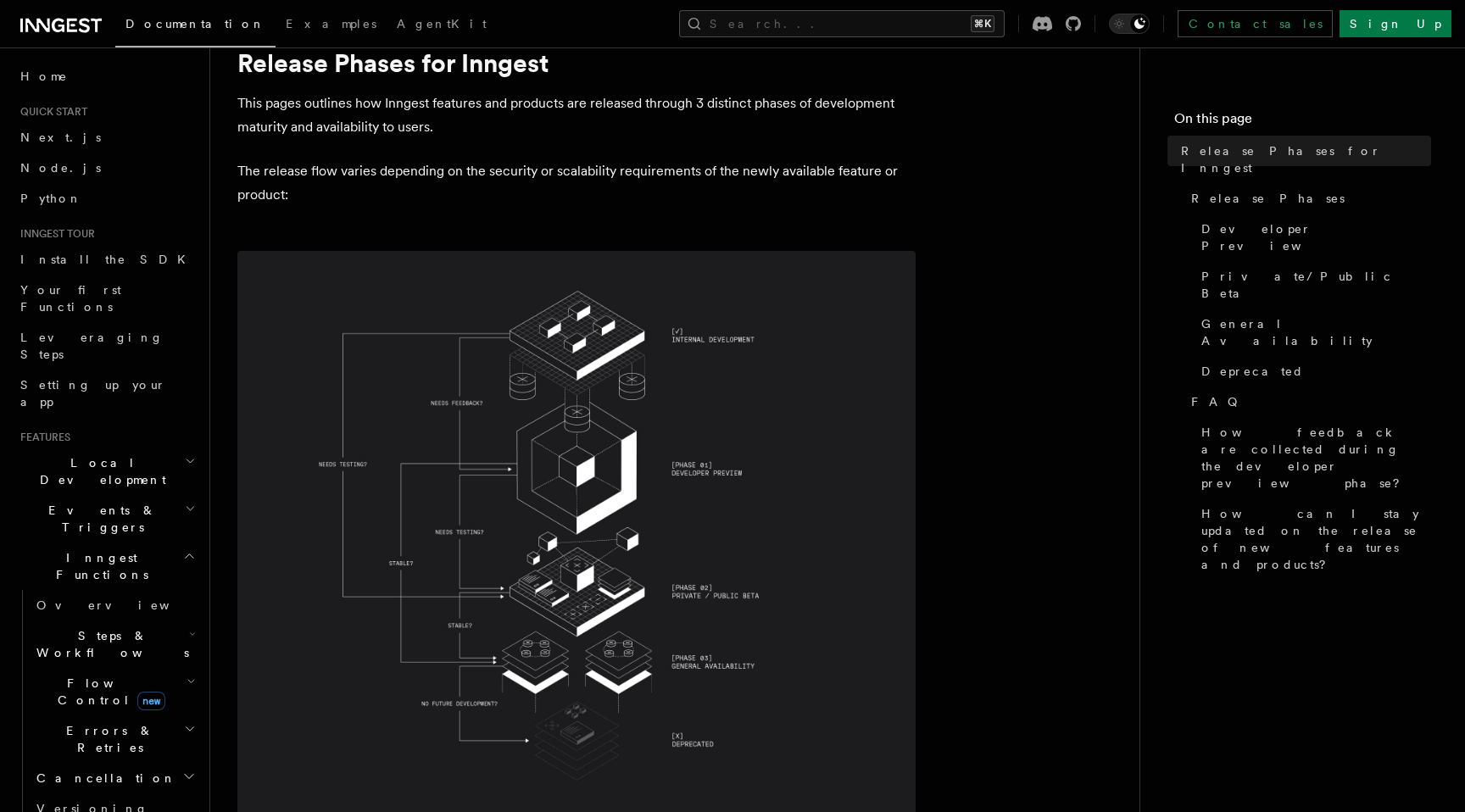
scroll to position [44, 0]
